Goal: Information Seeking & Learning: Find specific fact

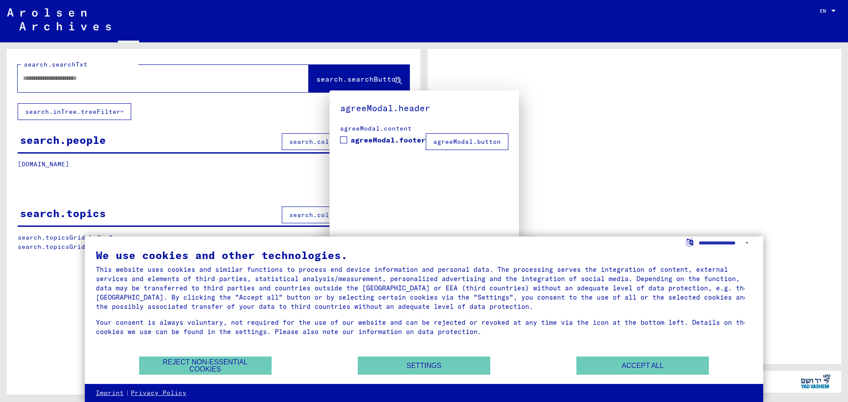
type input "********"
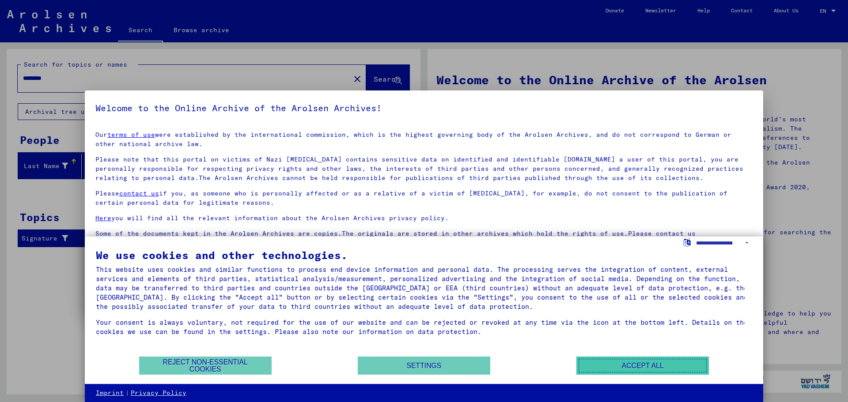
click at [601, 372] on button "Accept all" at bounding box center [643, 366] width 133 height 18
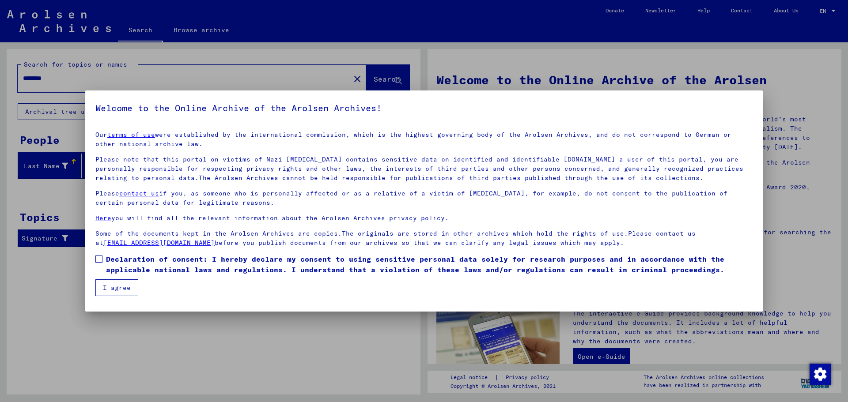
click at [114, 284] on button "I agree" at bounding box center [116, 288] width 43 height 17
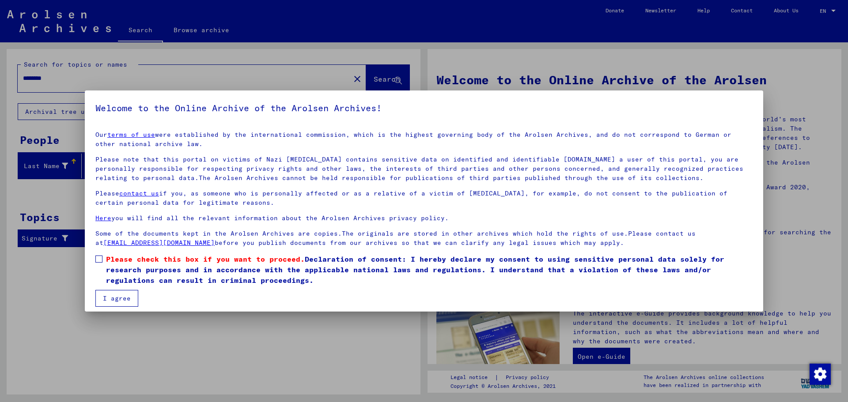
click at [106, 263] on label "Please check this box if you want to proceed. Declaration of consent: I hereby …" at bounding box center [423, 270] width 657 height 32
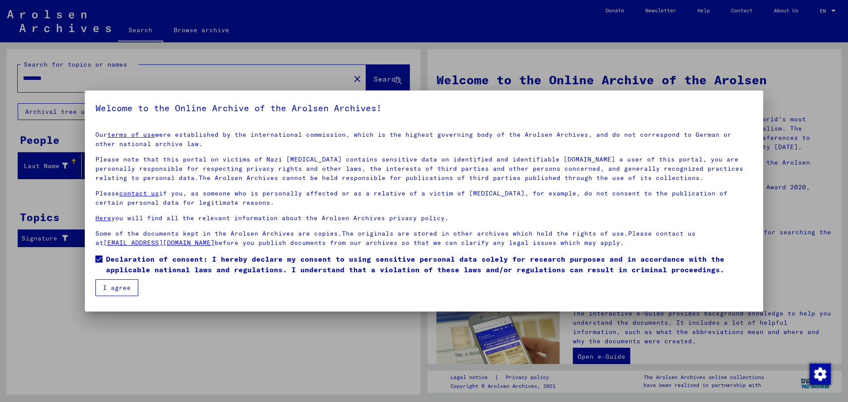
click at [113, 293] on button "I agree" at bounding box center [116, 288] width 43 height 17
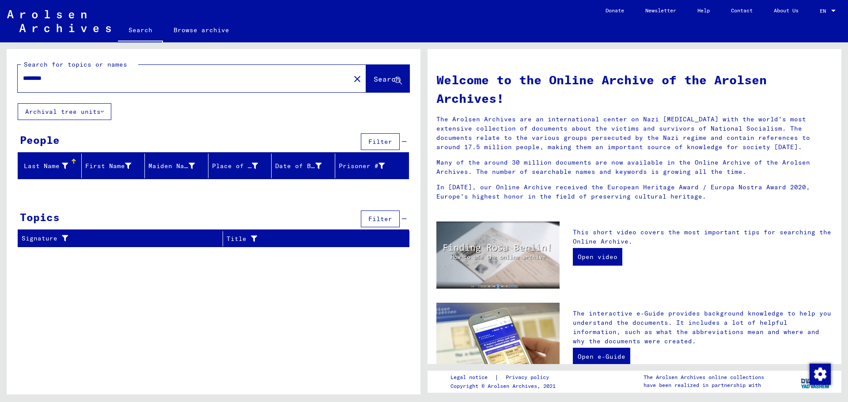
click at [138, 81] on input "********" at bounding box center [181, 78] width 317 height 9
click at [374, 81] on span "Search" at bounding box center [387, 79] width 27 height 9
click at [382, 79] on span "Search" at bounding box center [387, 79] width 27 height 9
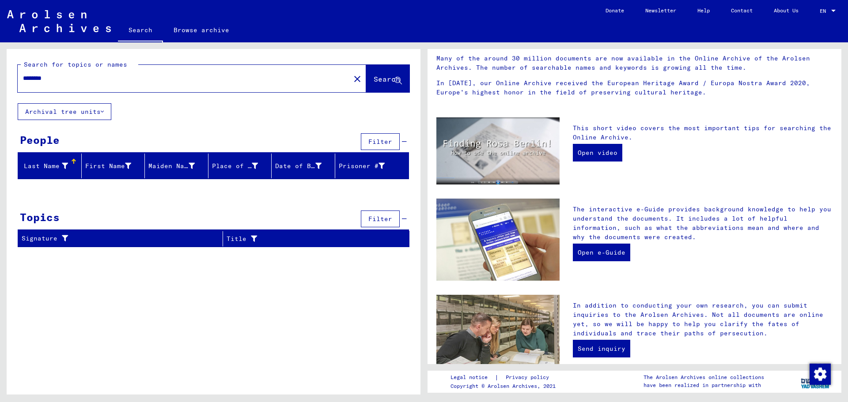
scroll to position [259, 0]
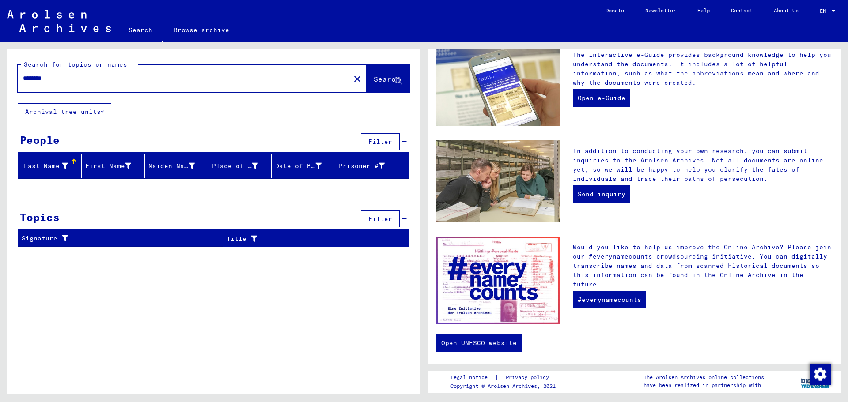
click at [53, 112] on button "Archival tree units" at bounding box center [65, 111] width 94 height 17
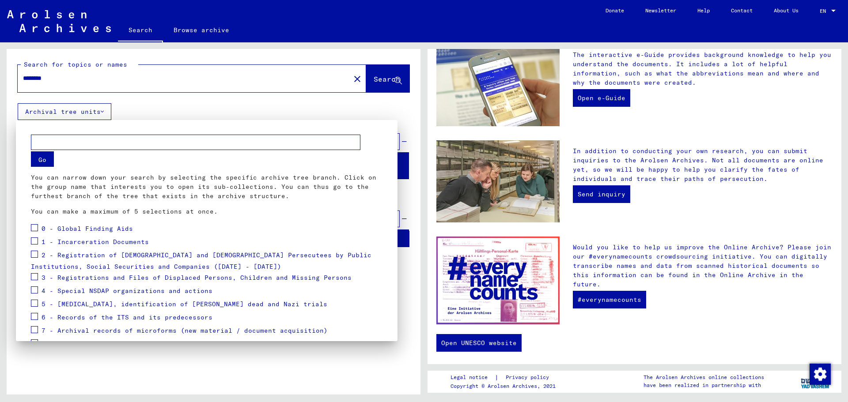
click at [50, 159] on button "Go" at bounding box center [42, 159] width 23 height 15
click at [104, 103] on div at bounding box center [424, 201] width 848 height 402
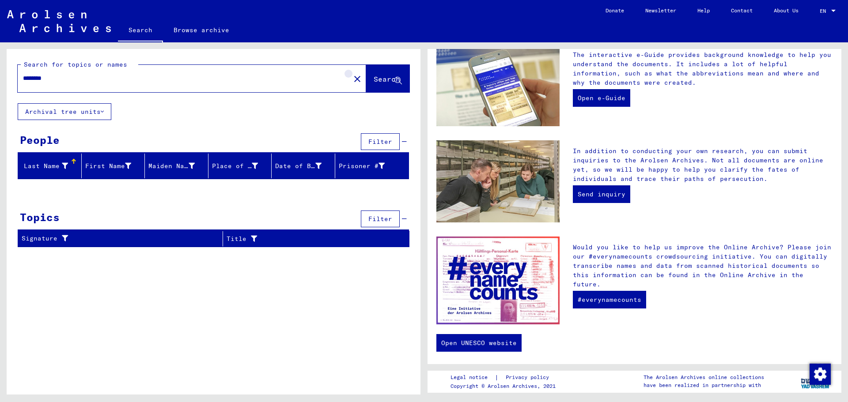
click at [349, 73] on button "close" at bounding box center [358, 79] width 18 height 18
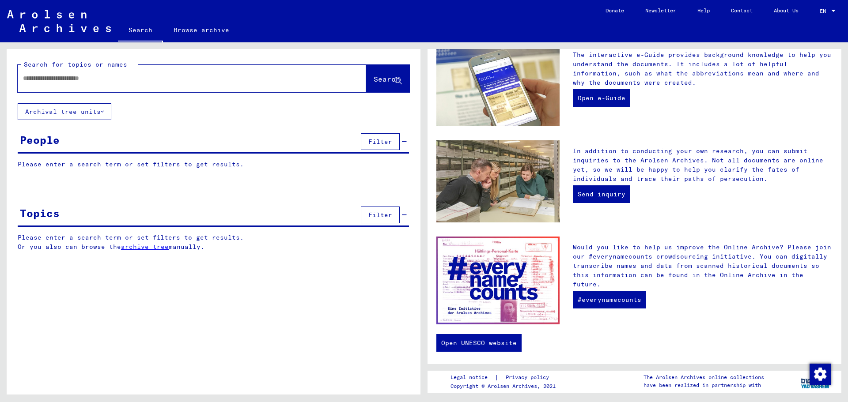
click at [150, 76] on input "text" at bounding box center [181, 78] width 317 height 9
click at [155, 84] on div at bounding box center [179, 78] width 322 height 20
click at [155, 83] on div at bounding box center [179, 78] width 322 height 20
click at [140, 79] on input "text" at bounding box center [181, 78] width 317 height 9
type input "********"
